Goal: Task Accomplishment & Management: Use online tool/utility

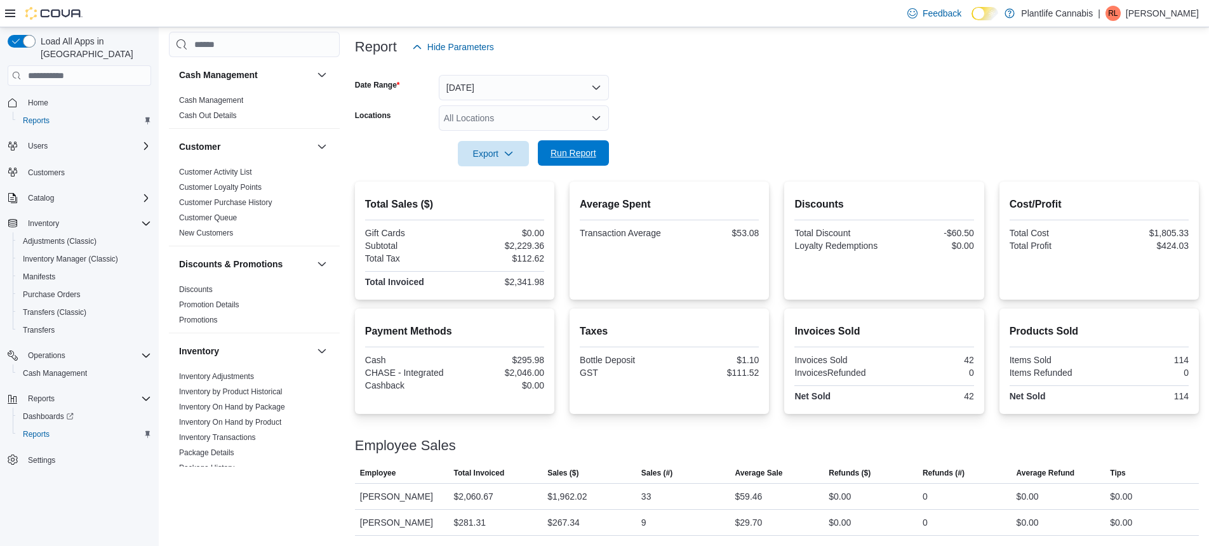
scroll to position [580, 0]
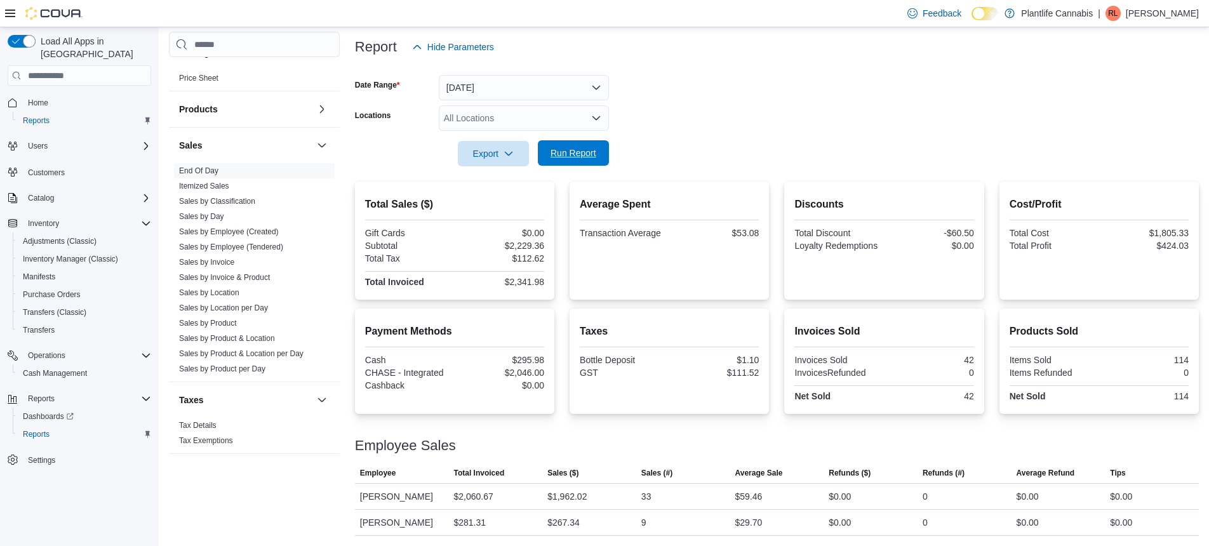
click at [596, 160] on span "Run Report" at bounding box center [573, 152] width 56 height 25
click at [571, 500] on div "$1,962.02" at bounding box center [566, 496] width 39 height 15
copy div "1,962.02"
click at [595, 159] on span "Run Report" at bounding box center [573, 153] width 46 height 13
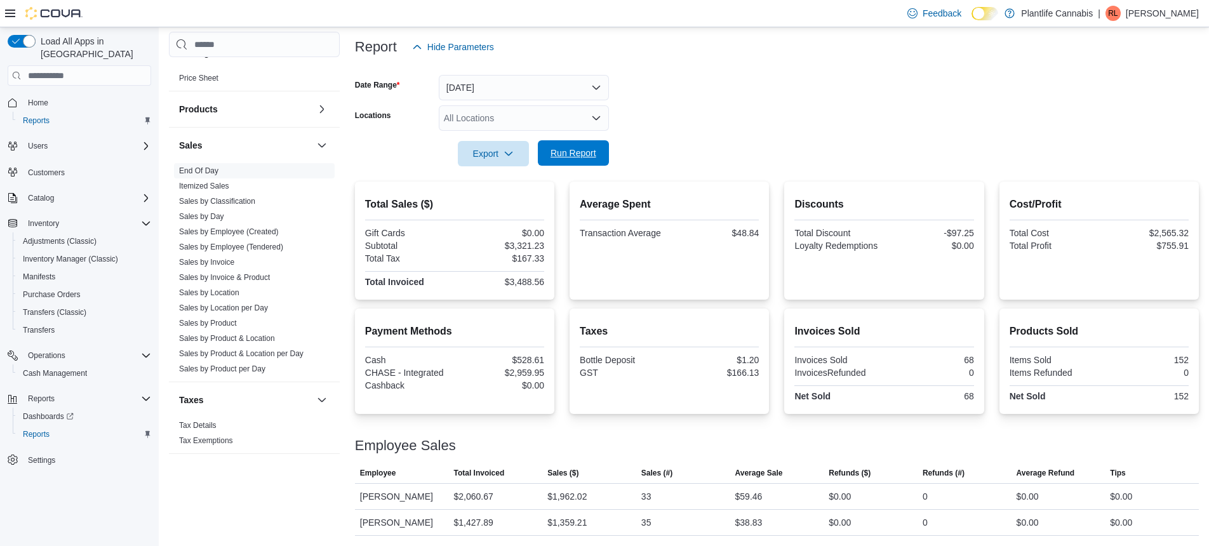
click at [576, 155] on span "Run Report" at bounding box center [573, 153] width 46 height 13
click at [592, 147] on span "Run Report" at bounding box center [573, 152] width 56 height 25
click at [559, 148] on span "Run Report" at bounding box center [573, 153] width 46 height 13
click at [527, 283] on div "$3,743.71" at bounding box center [500, 282] width 87 height 10
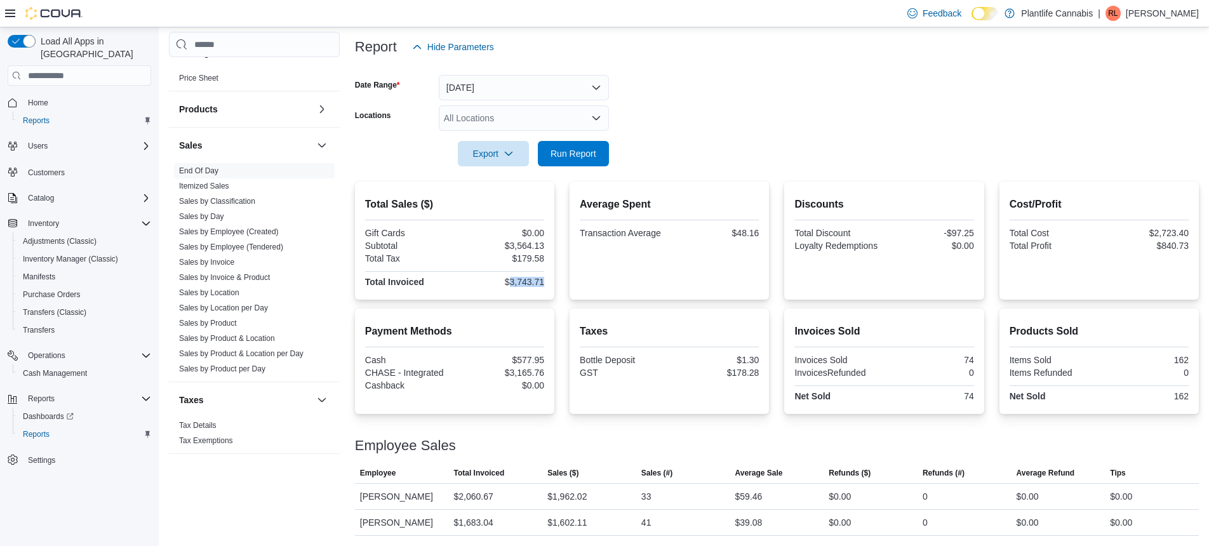
copy div "3,743.71"
click at [573, 517] on div "$1,602.11" at bounding box center [566, 522] width 39 height 15
click at [573, 520] on div "$1,602.11" at bounding box center [566, 522] width 39 height 15
copy div "1,602.11"
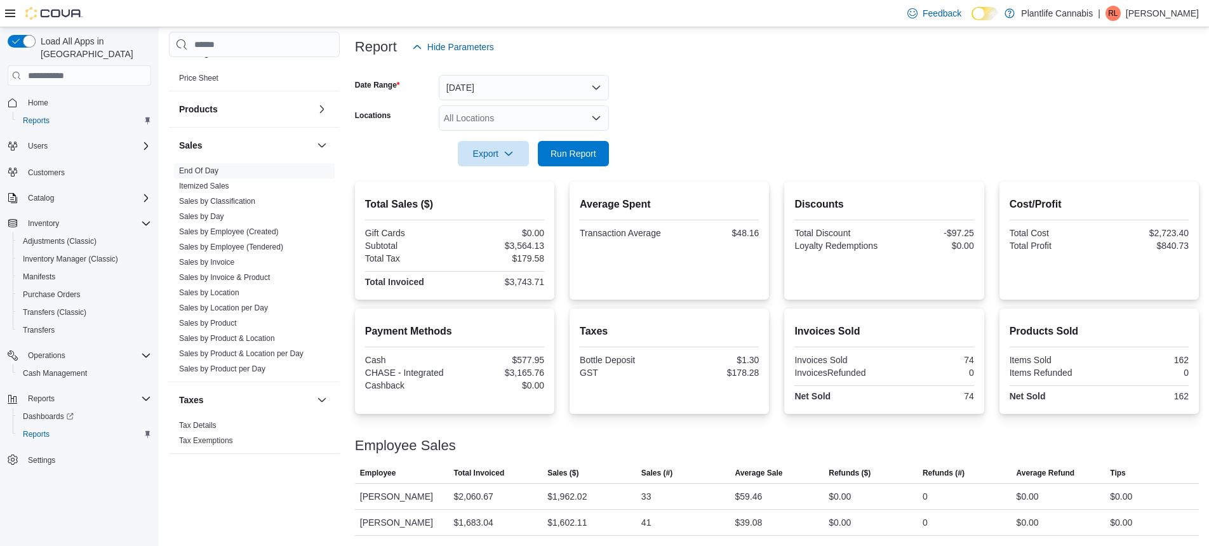
click at [528, 244] on div "$3,564.13" at bounding box center [500, 246] width 87 height 10
copy div "3,564.13"
click at [518, 283] on div "$3,743.71" at bounding box center [500, 282] width 87 height 10
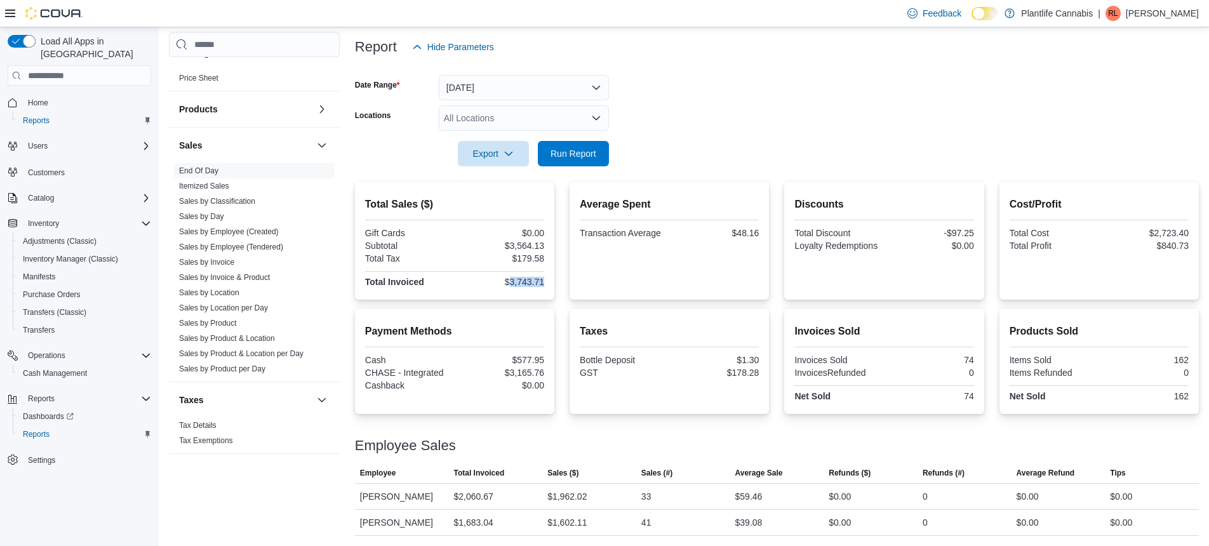
copy div "3,743.71"
click at [533, 375] on div "$3,165.76" at bounding box center [500, 373] width 87 height 10
copy div "3,165.76"
click at [54, 368] on span "Cash Management" at bounding box center [55, 373] width 64 height 10
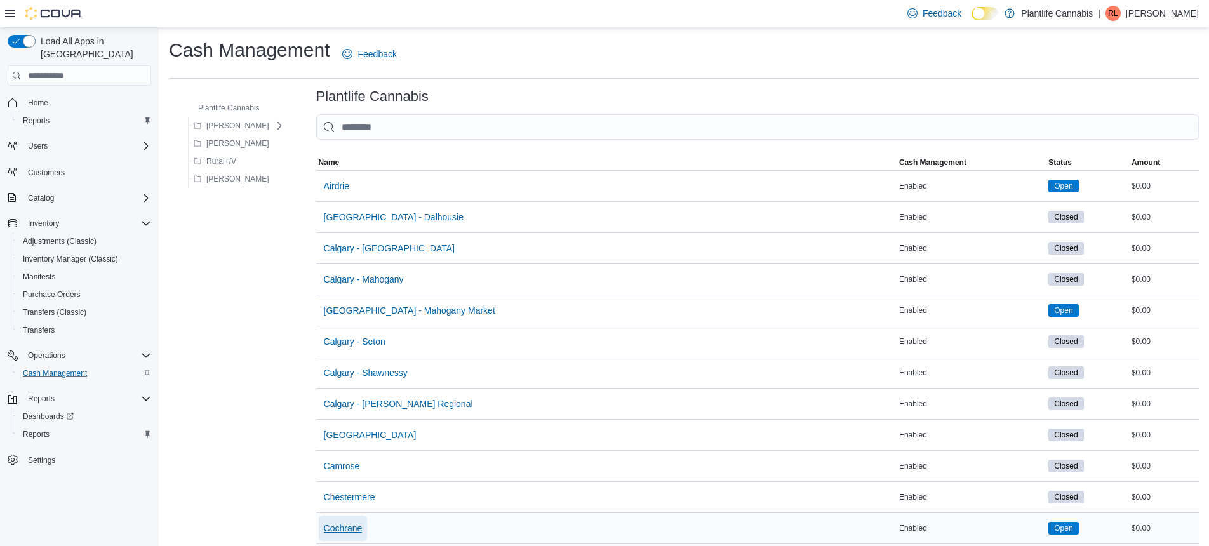
click at [347, 528] on span "Cochrane" at bounding box center [343, 528] width 39 height 13
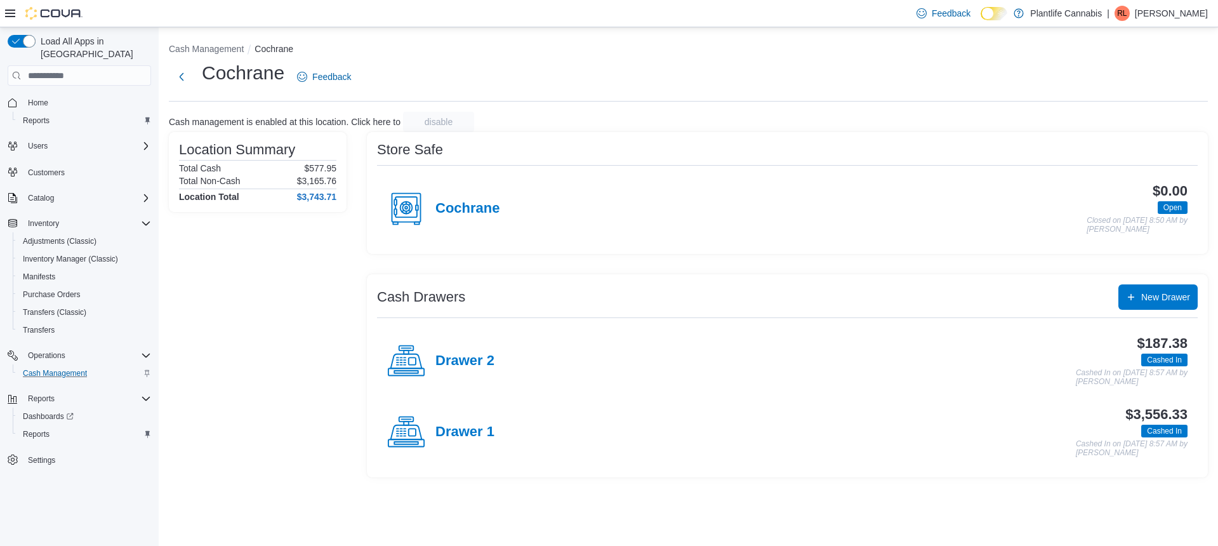
click at [473, 369] on div "Drawer 2" at bounding box center [440, 361] width 107 height 38
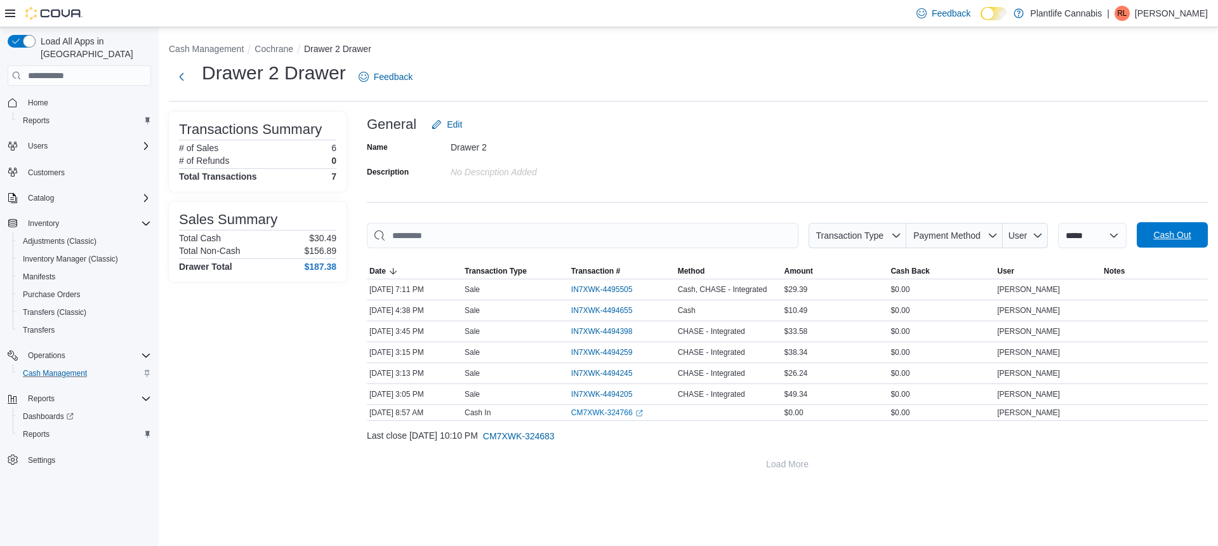
click at [1167, 240] on span "Cash Out" at bounding box center [1172, 235] width 37 height 13
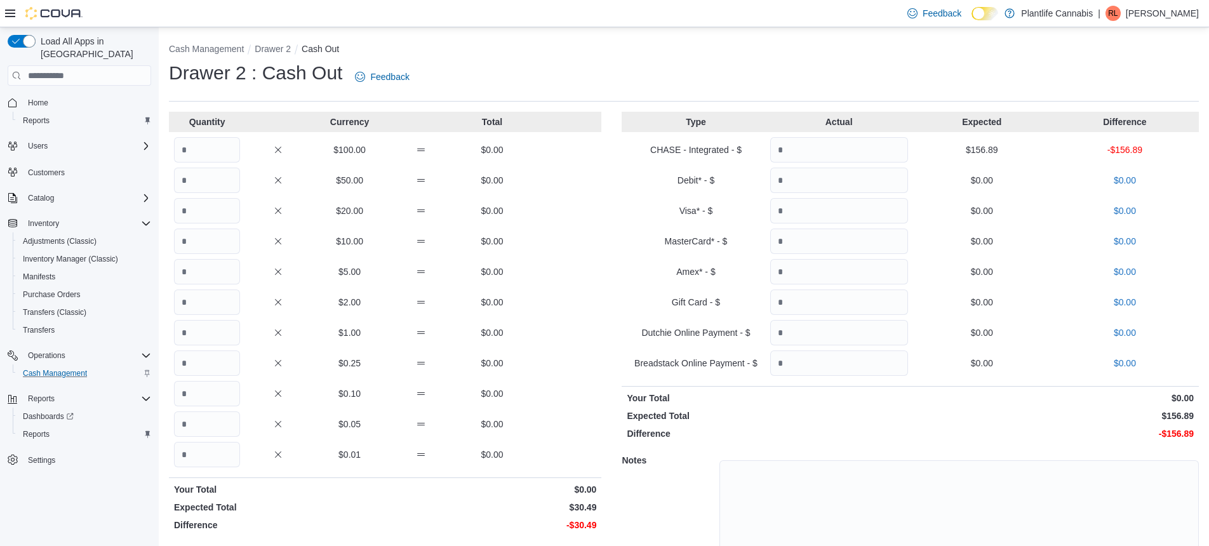
scroll to position [57, 0]
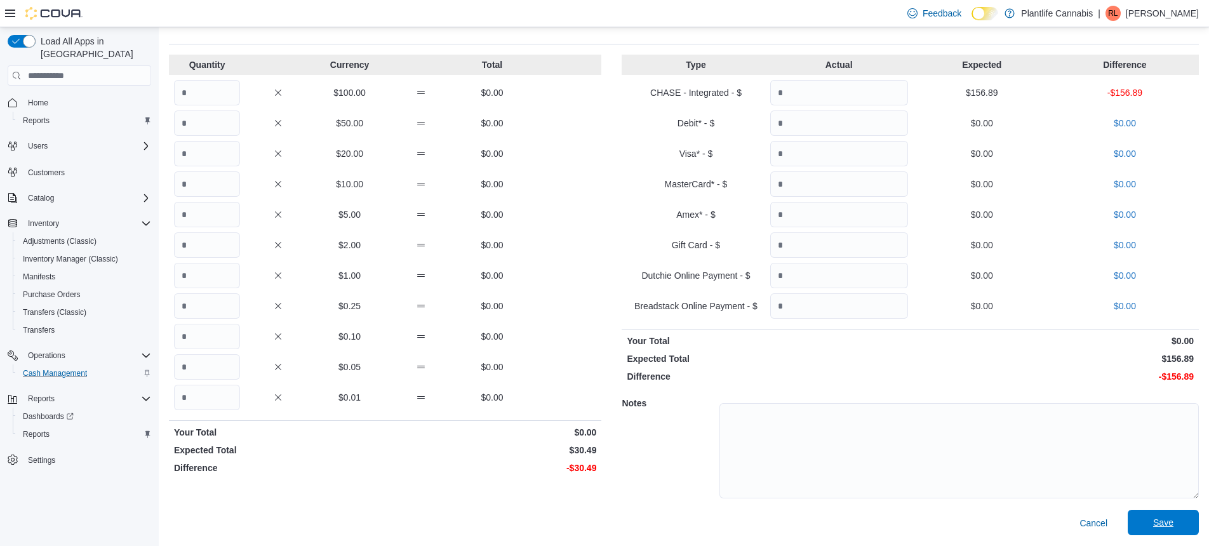
click at [1158, 517] on span "Save" at bounding box center [1163, 522] width 56 height 25
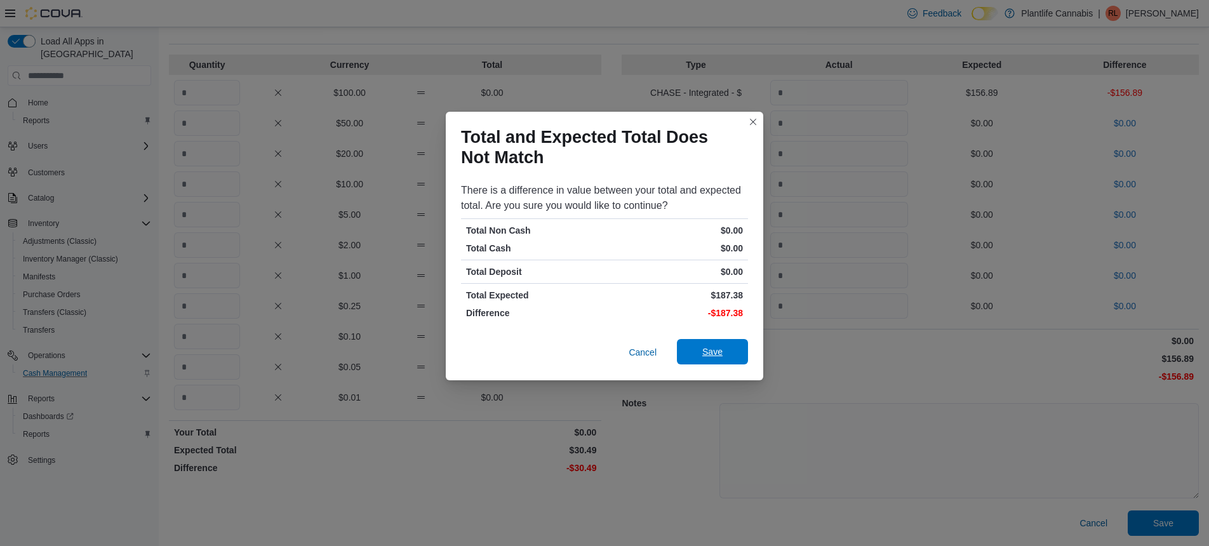
click at [733, 357] on span "Save" at bounding box center [712, 351] width 56 height 25
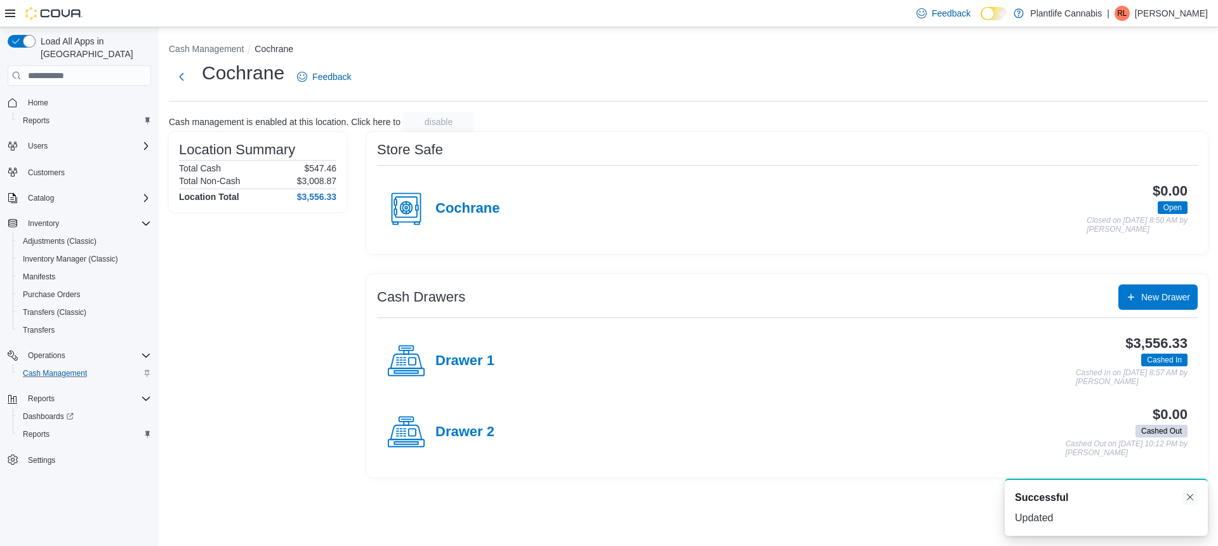
click at [1192, 500] on button "Dismiss toast" at bounding box center [1190, 496] width 15 height 15
click at [471, 365] on h4 "Drawer 1" at bounding box center [465, 361] width 59 height 17
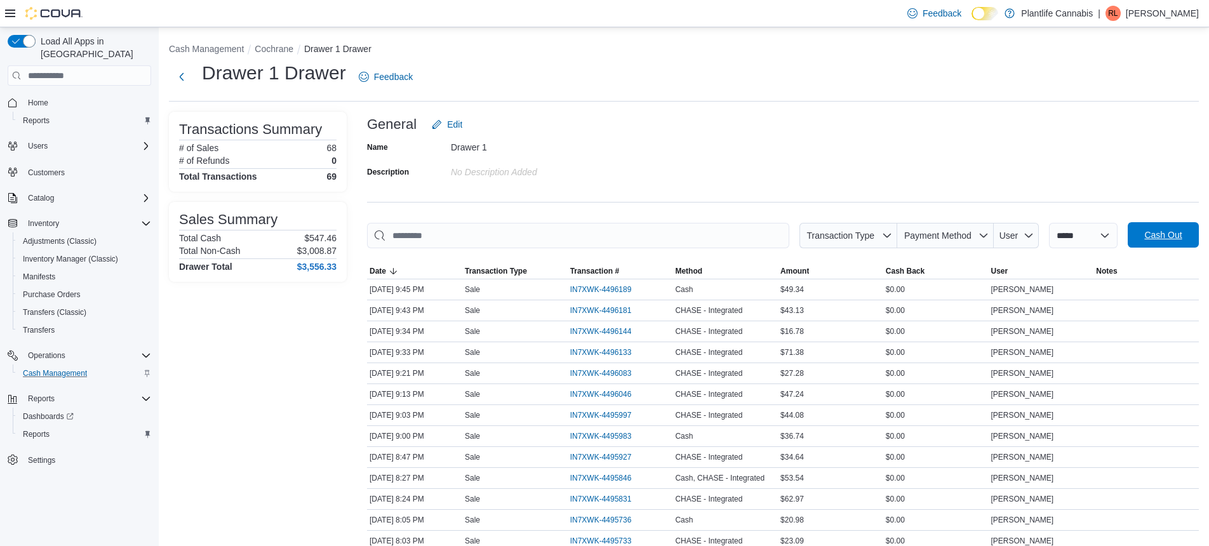
click at [1170, 225] on span "Cash Out" at bounding box center [1163, 234] width 56 height 25
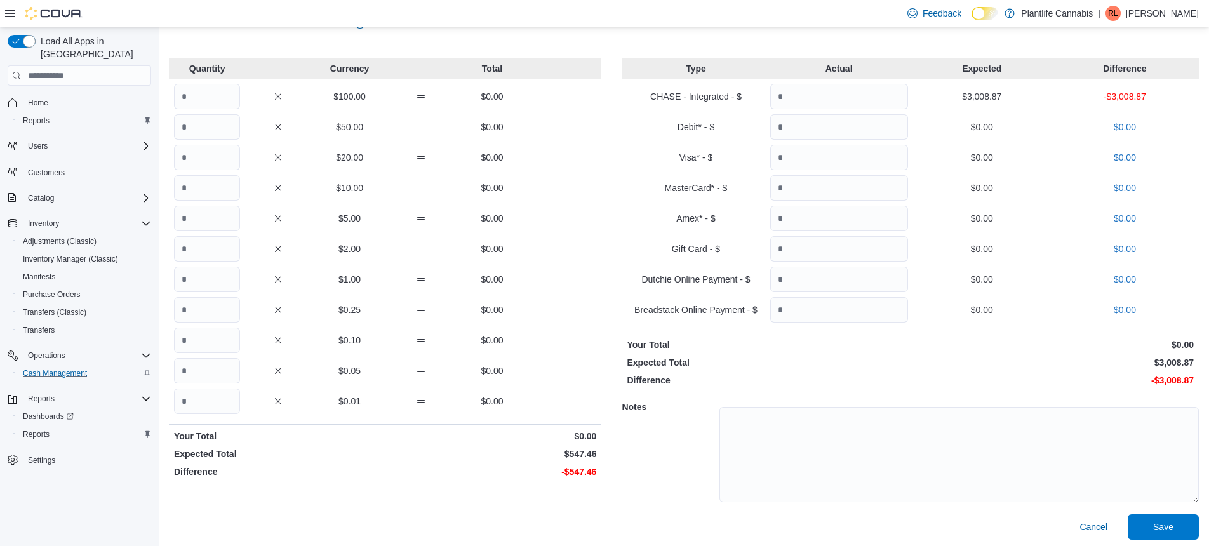
scroll to position [57, 0]
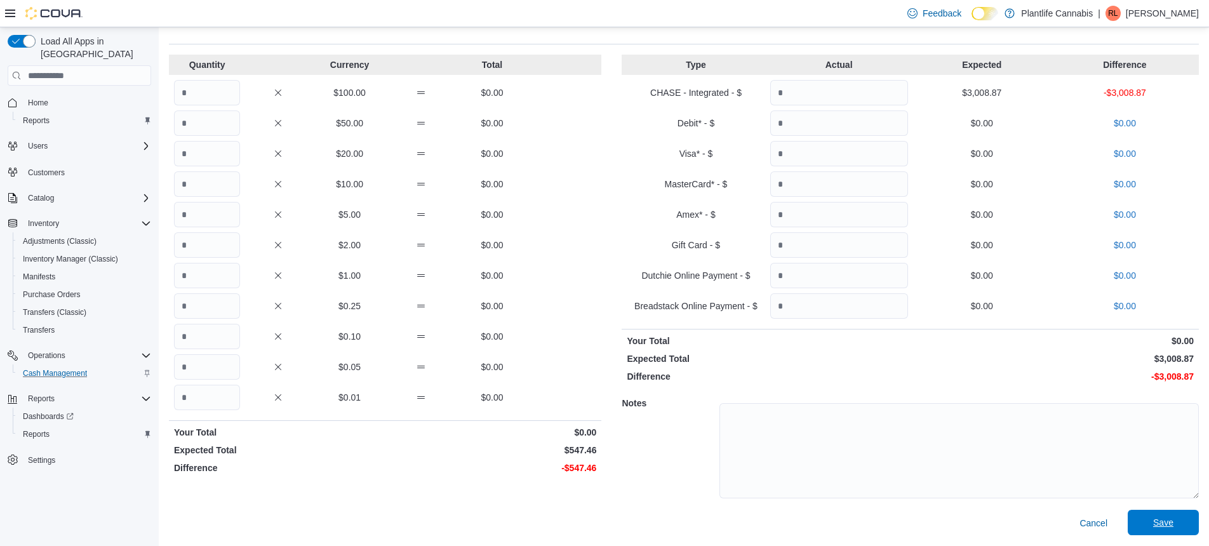
click at [1166, 519] on span "Save" at bounding box center [1163, 522] width 20 height 13
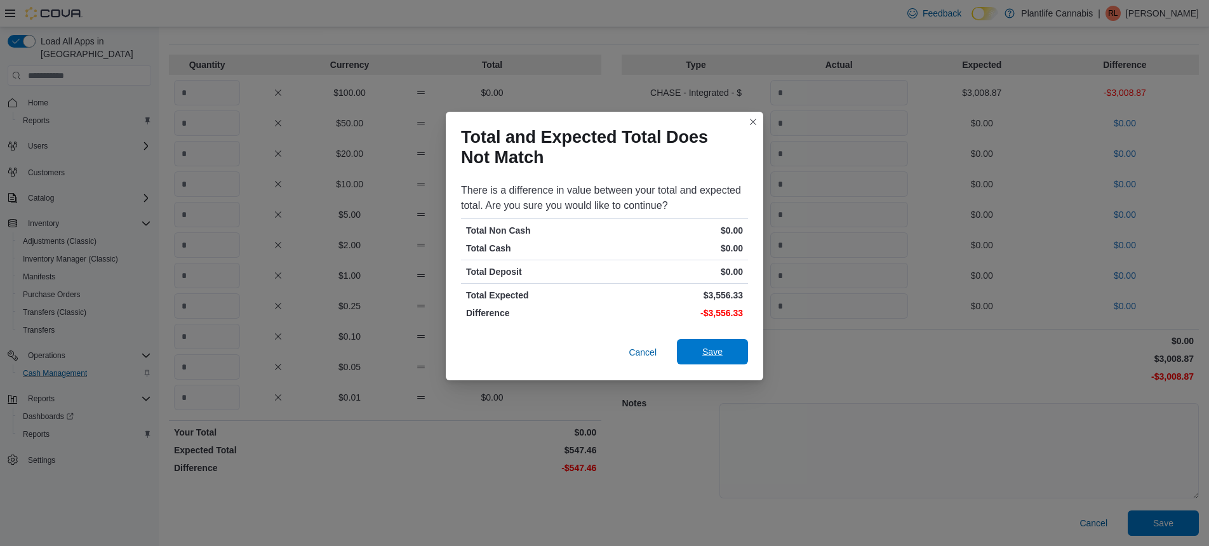
click at [725, 359] on span "Save" at bounding box center [712, 351] width 56 height 25
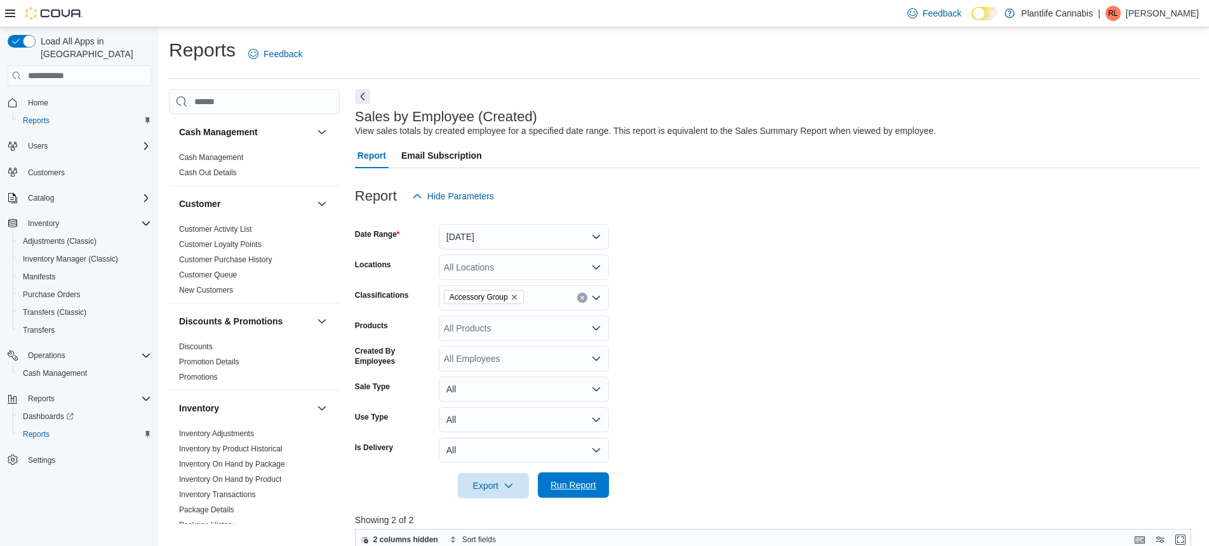
click at [588, 494] on span "Run Report" at bounding box center [573, 484] width 56 height 25
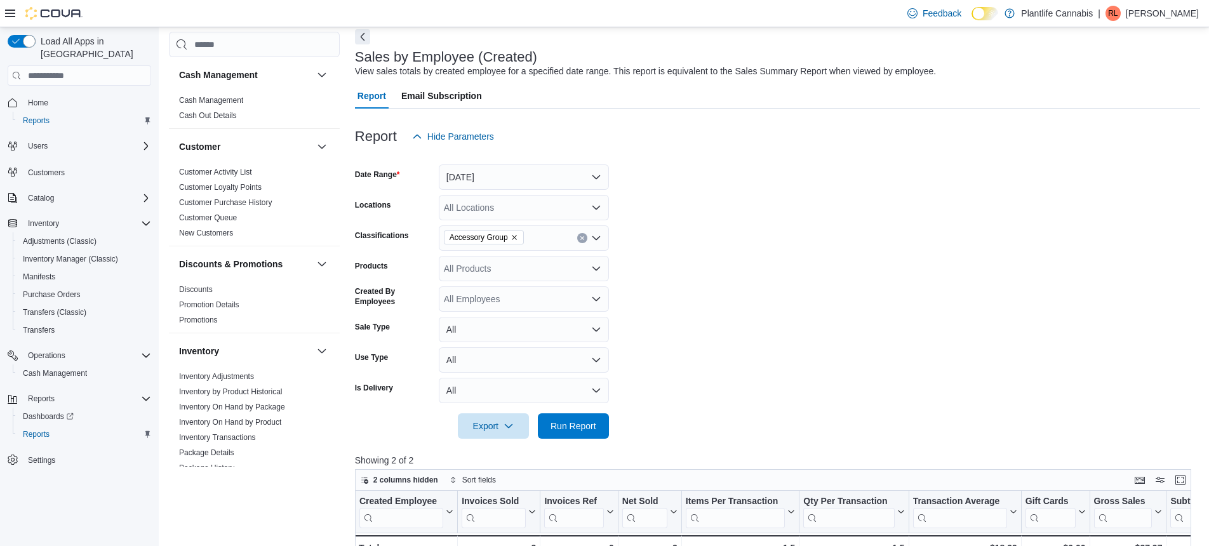
scroll to position [169, 0]
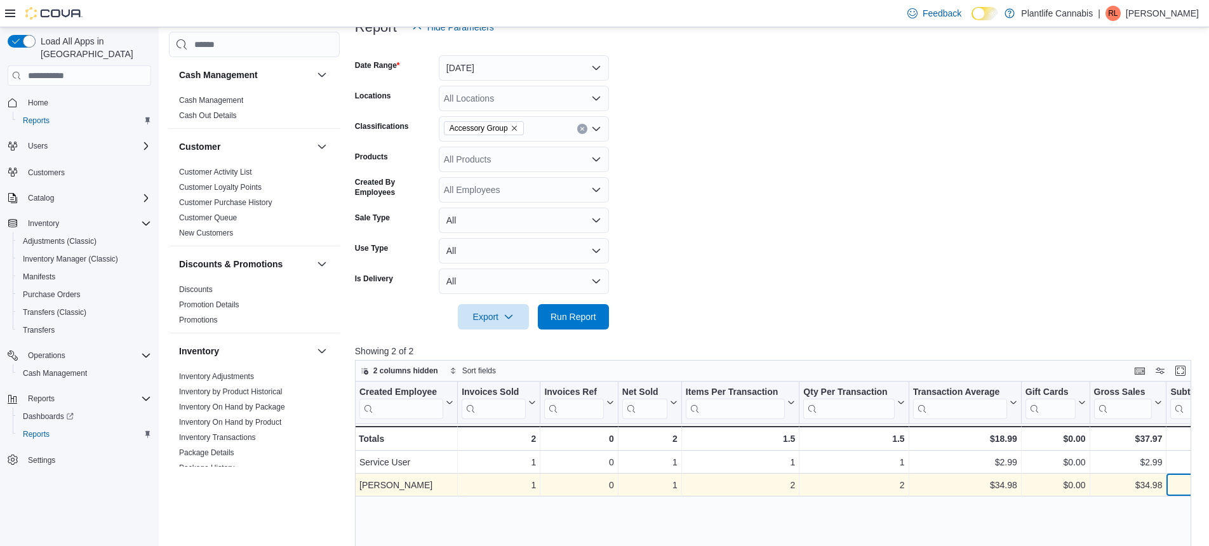
click at [1181, 485] on div "$34.98" at bounding box center [1197, 484] width 55 height 15
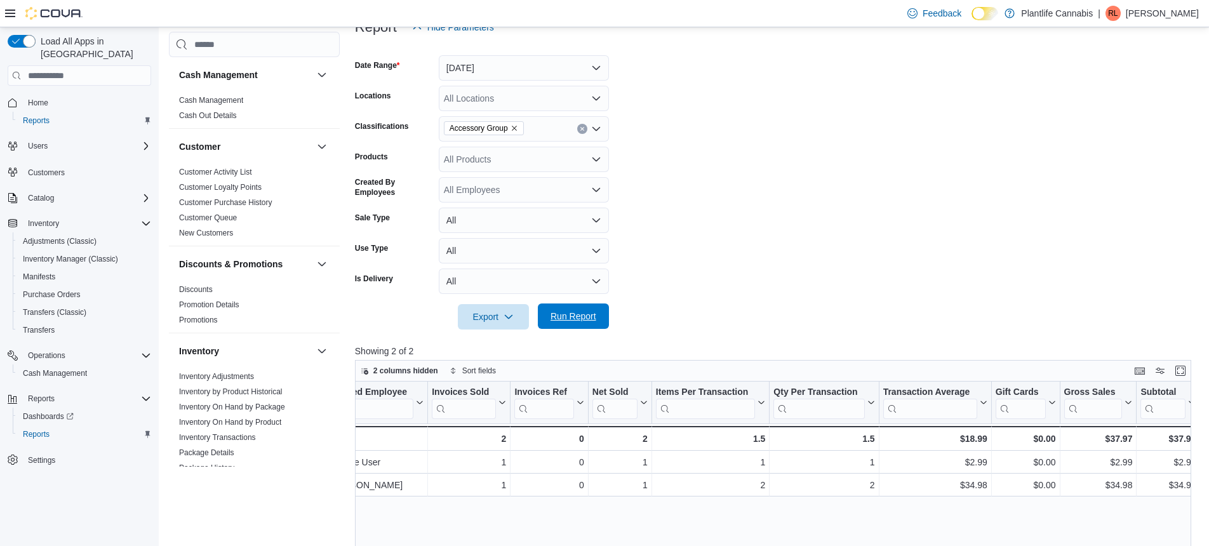
click at [569, 320] on span "Run Report" at bounding box center [573, 316] width 46 height 13
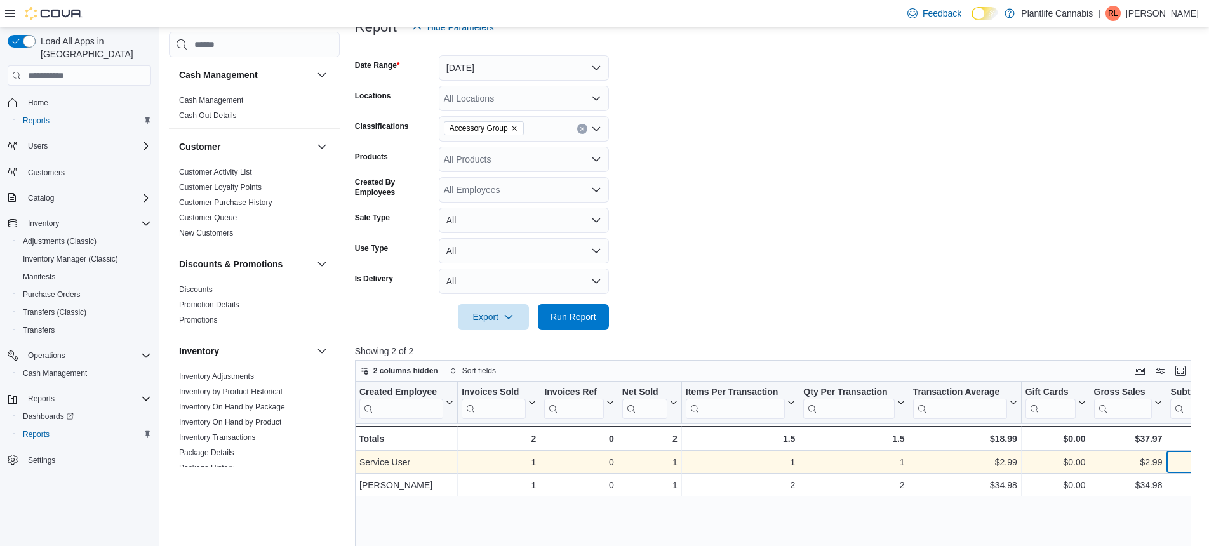
click at [1176, 463] on div "$2.99" at bounding box center [1197, 462] width 55 height 15
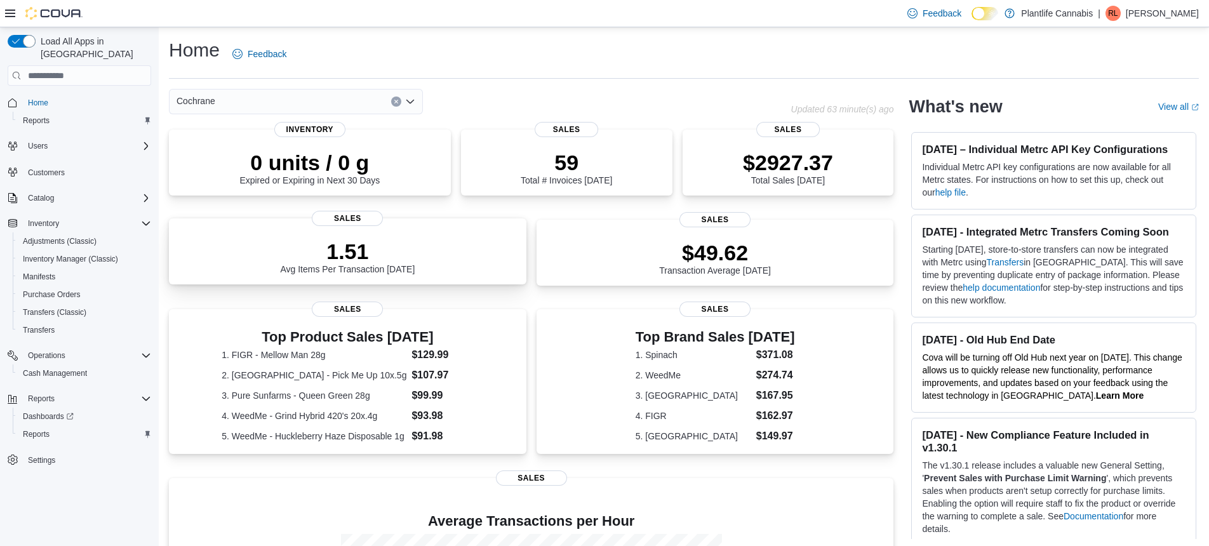
scroll to position [185, 0]
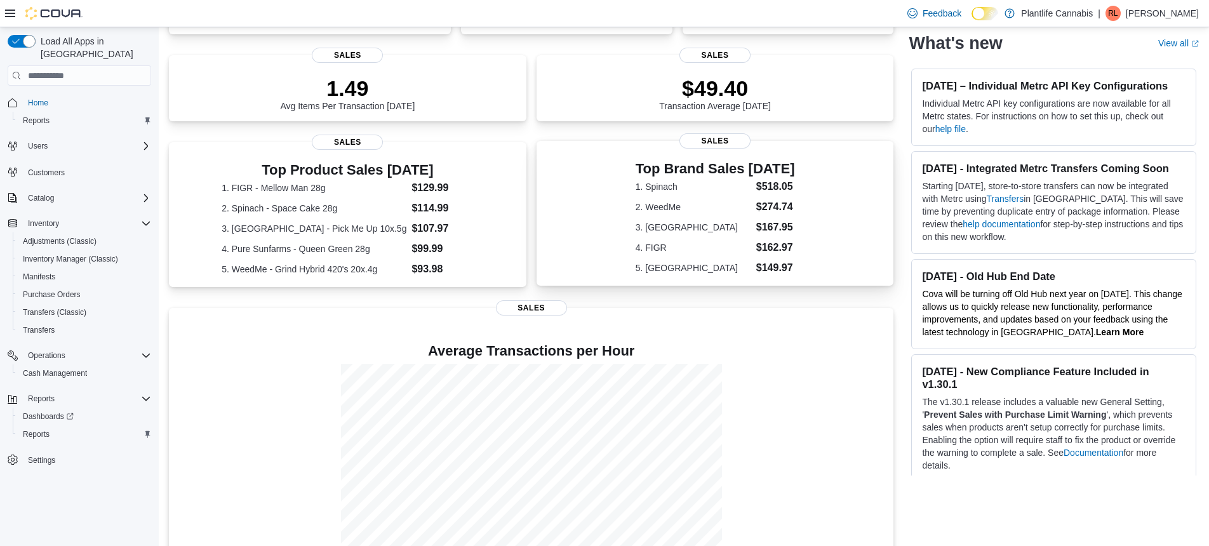
scroll to position [209, 0]
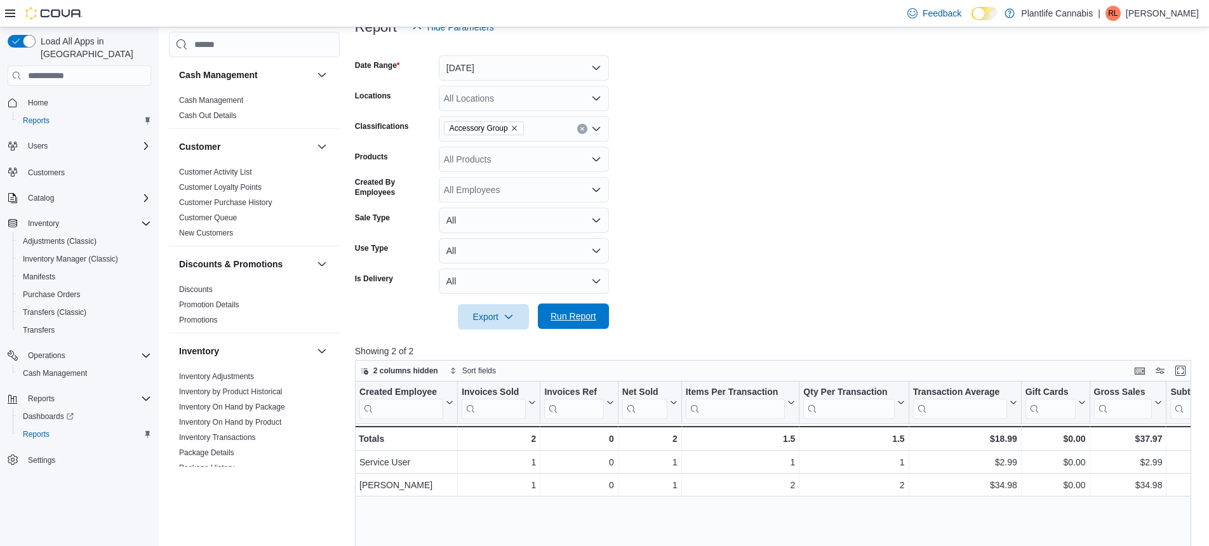
scroll to position [0, 30]
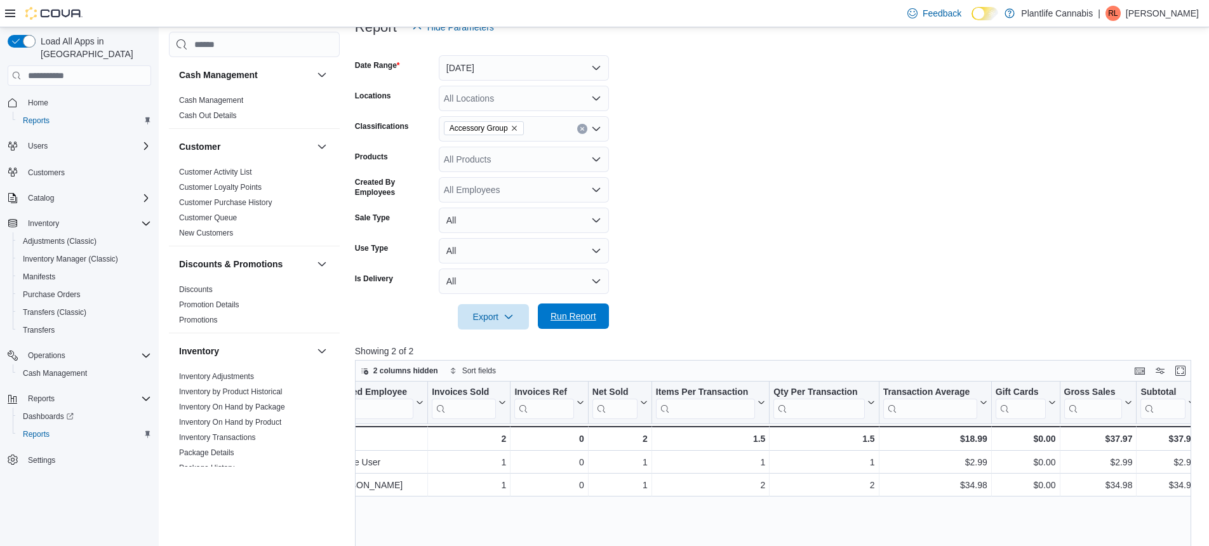
drag, startPoint x: 567, startPoint y: 305, endPoint x: 599, endPoint y: 327, distance: 39.3
click at [567, 305] on span "Run Report" at bounding box center [573, 315] width 56 height 25
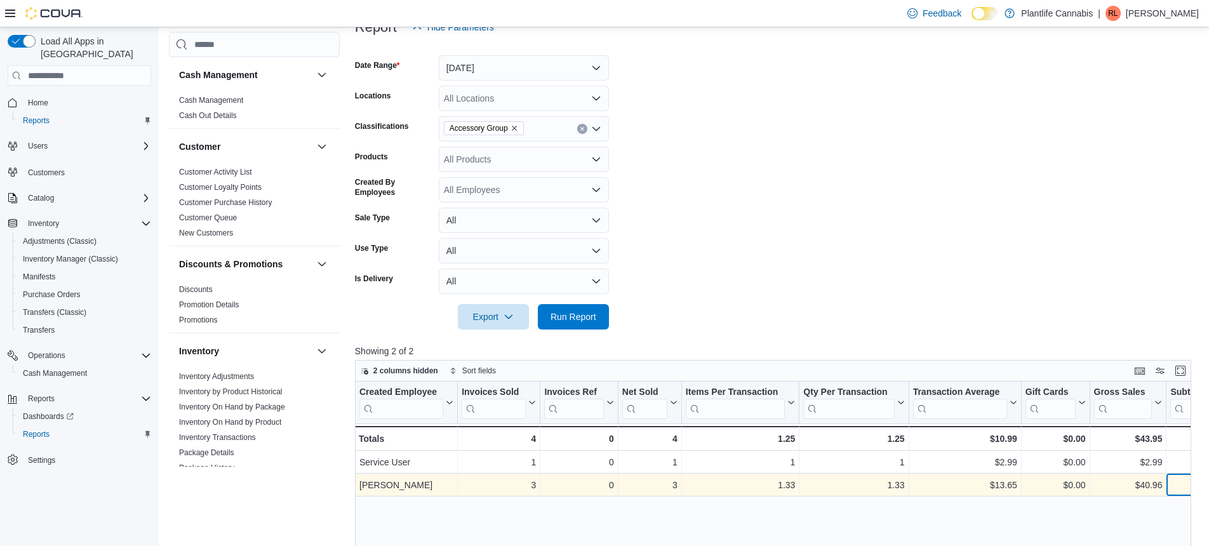
click at [1178, 495] on div "$40.96 - Subtotal, column 10, row 2" at bounding box center [1197, 485] width 63 height 23
